Goal: Task Accomplishment & Management: Manage account settings

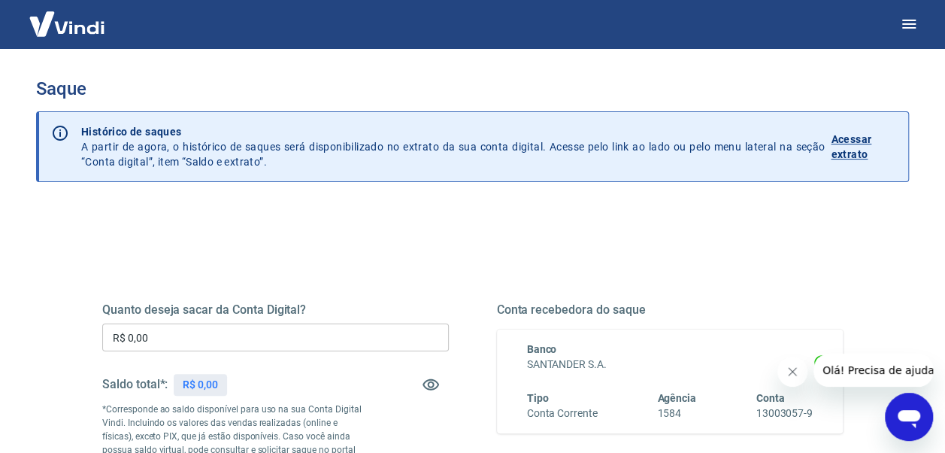
drag, startPoint x: 308, startPoint y: 393, endPoint x: 304, endPoint y: 376, distance: 17.1
click at [308, 391] on div "Saldo total*: R$ 0,00" at bounding box center [275, 384] width 347 height 36
